Goal: Task Accomplishment & Management: Manage account settings

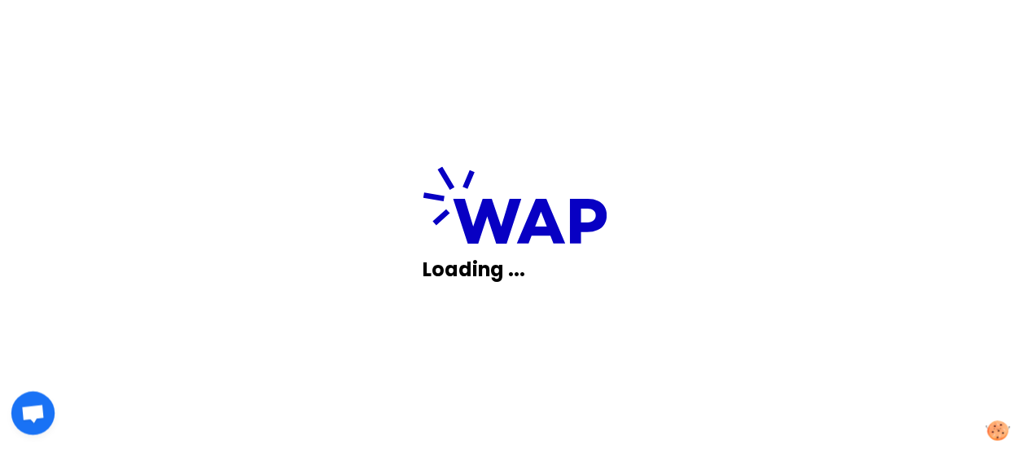
scroll to position [68, 0]
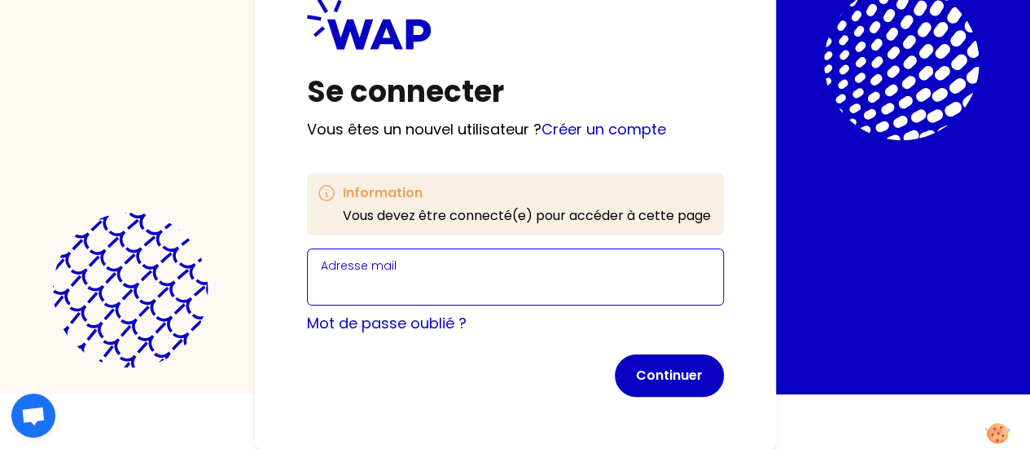
click at [321, 275] on input "Adresse mail" at bounding box center [515, 286] width 389 height 23
type input "[EMAIL_ADDRESS][DOMAIN_NAME]"
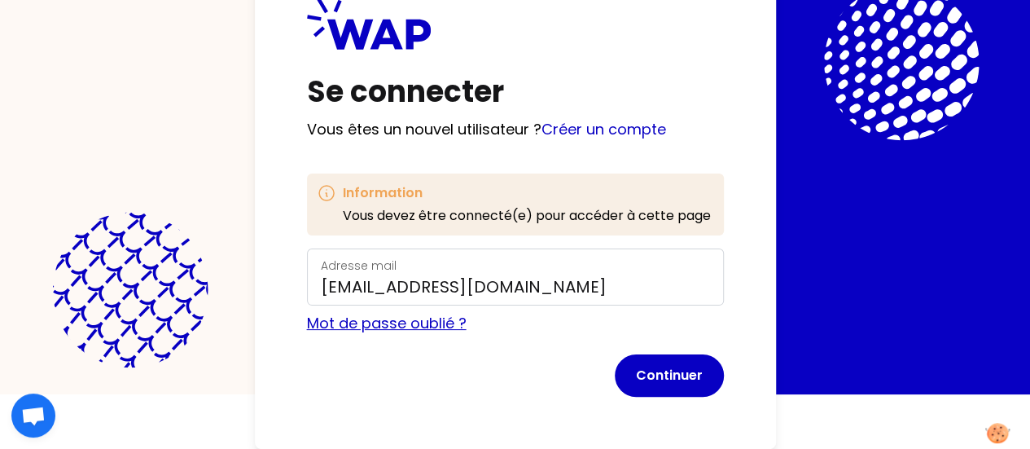
click at [307, 317] on link "Mot de passe oublié ?" at bounding box center [387, 323] width 160 height 20
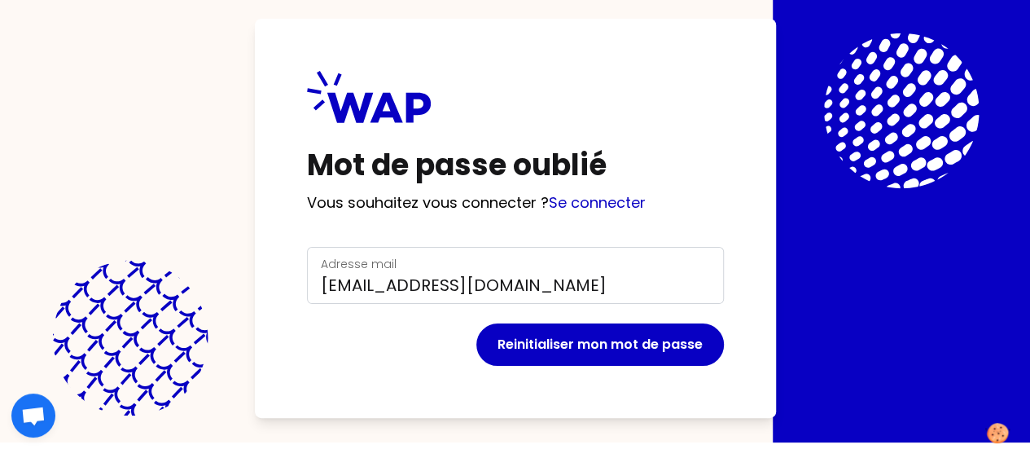
click at [307, 323] on div "Reinitialiser mon mot de passe" at bounding box center [515, 344] width 417 height 42
click at [549, 192] on link "Se connecter" at bounding box center [597, 202] width 97 height 20
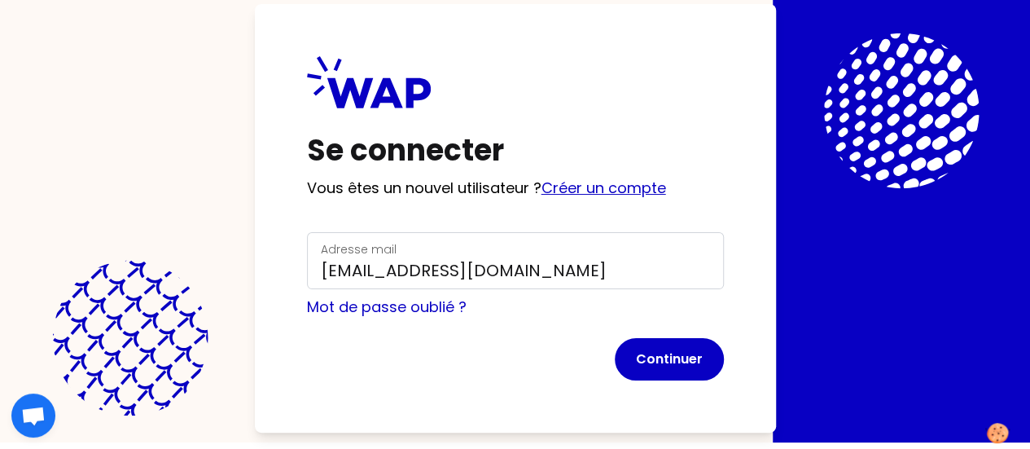
click at [542, 178] on link "Créer un compte" at bounding box center [604, 188] width 125 height 20
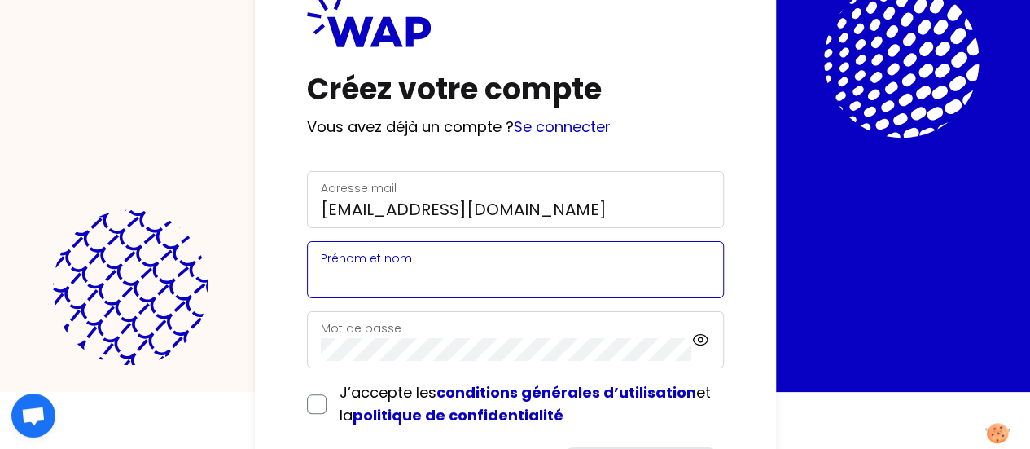
click at [321, 275] on input "Prénom et nom" at bounding box center [515, 279] width 389 height 23
type input "[PERSON_NAME]"
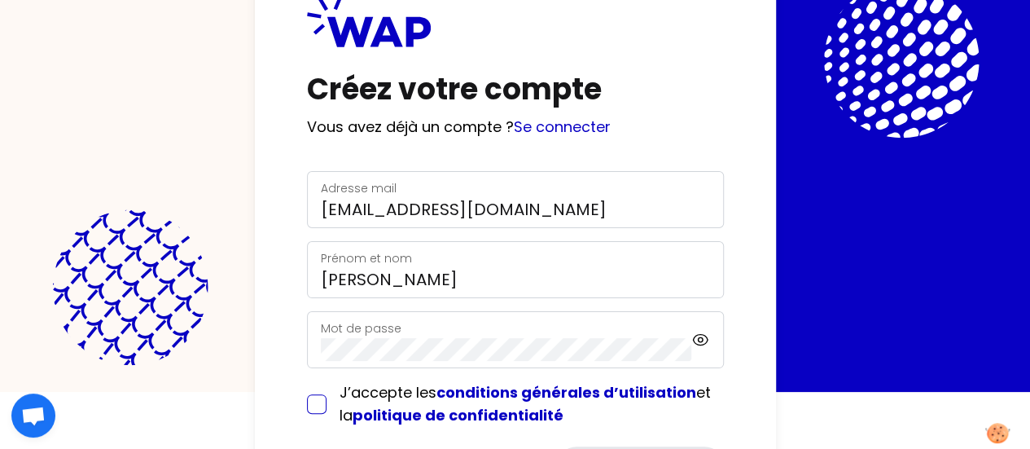
scroll to position [65, 0]
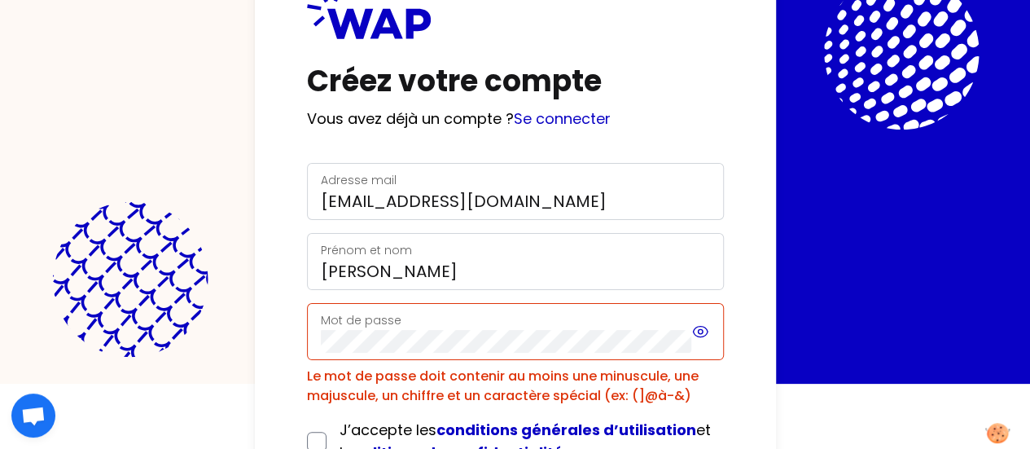
click at [694, 330] on icon at bounding box center [701, 332] width 15 height 11
click at [694, 330] on icon at bounding box center [701, 332] width 15 height 14
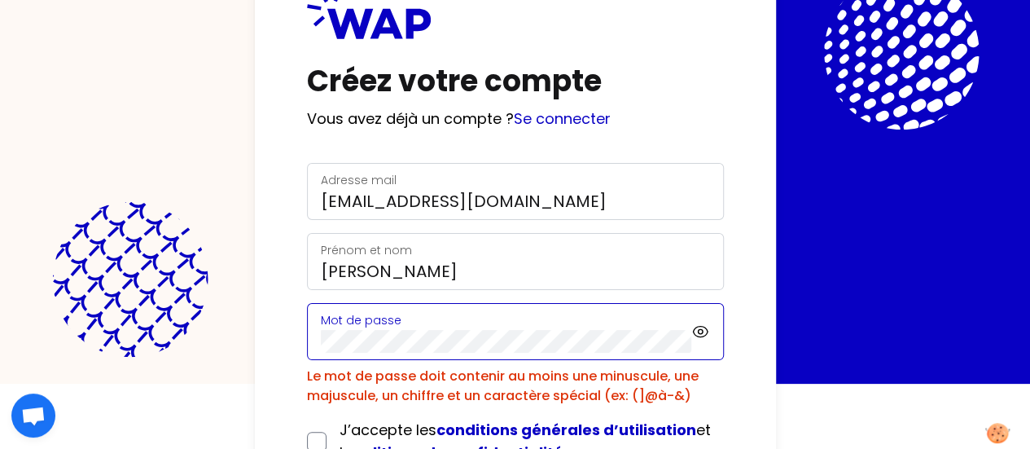
click at [0, 331] on div "Créez votre compte Vous avez déjà un compte ? Se connecter Adresse mail claire.…" at bounding box center [515, 159] width 1030 height 449
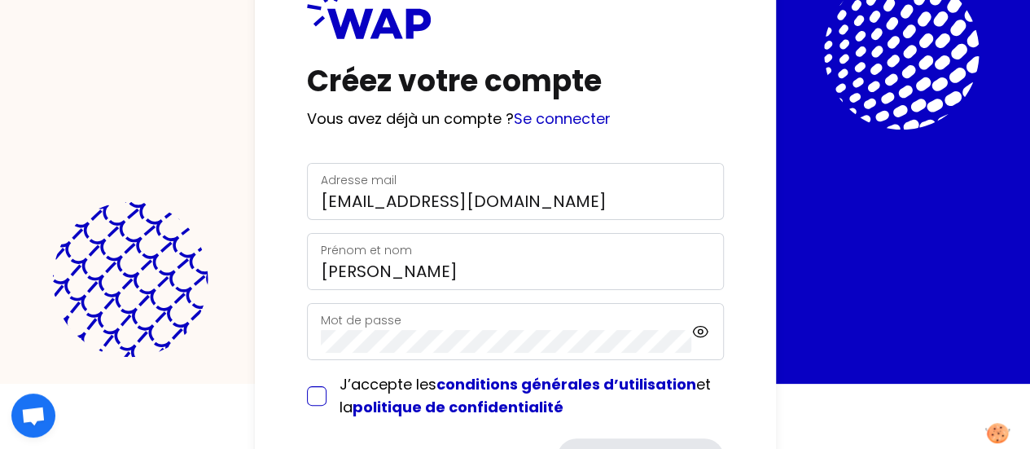
click at [307, 398] on input "checkbox" at bounding box center [317, 396] width 20 height 20
checkbox input "true"
click at [692, 334] on icon at bounding box center [701, 332] width 18 height 20
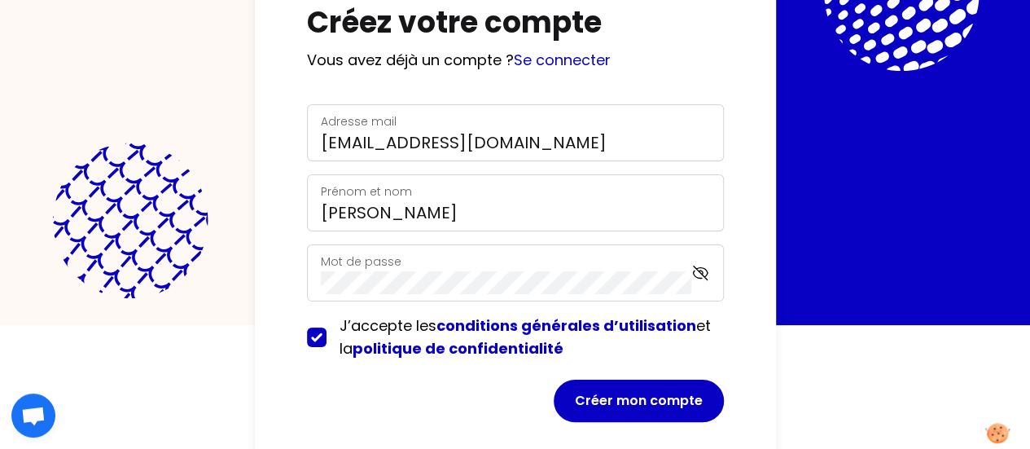
scroll to position [147, 0]
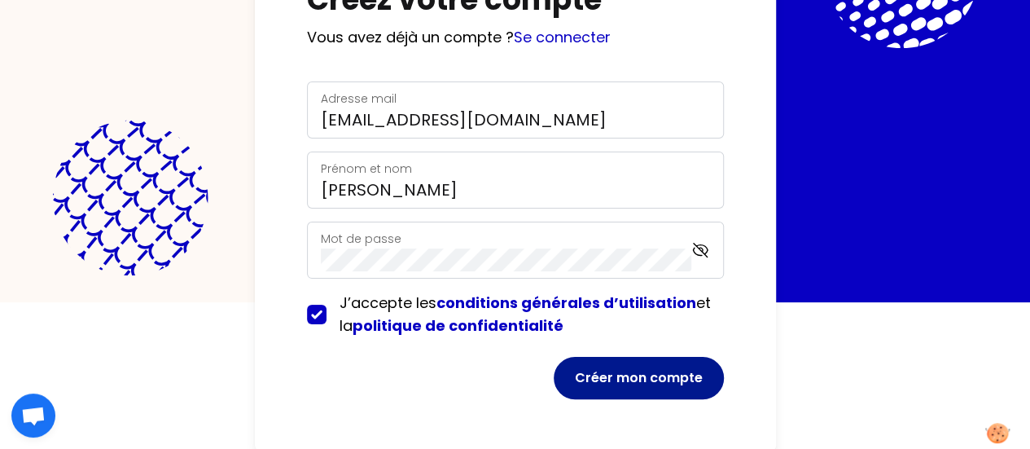
click at [554, 379] on button "Créer mon compte" at bounding box center [639, 378] width 170 height 42
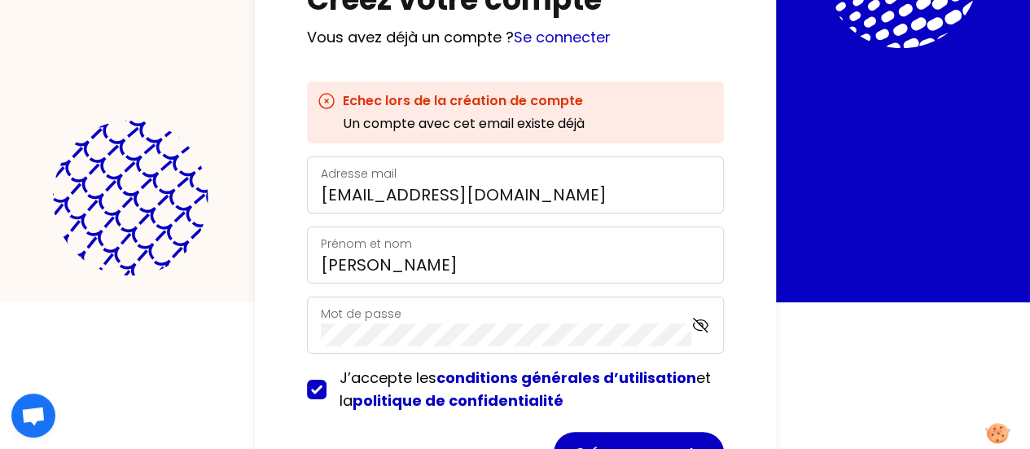
scroll to position [0, 0]
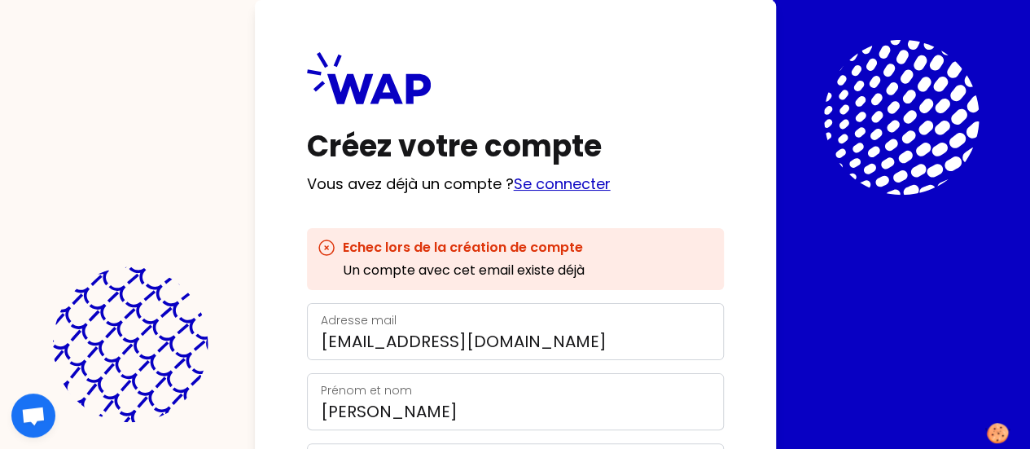
click at [514, 187] on link "Se connecter" at bounding box center [562, 184] width 97 height 20
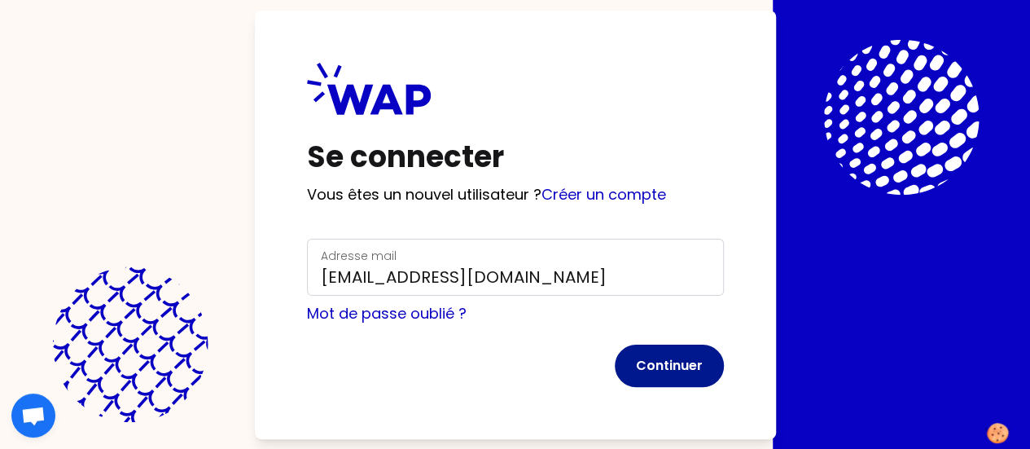
click at [615, 368] on button "Continuer" at bounding box center [669, 366] width 109 height 42
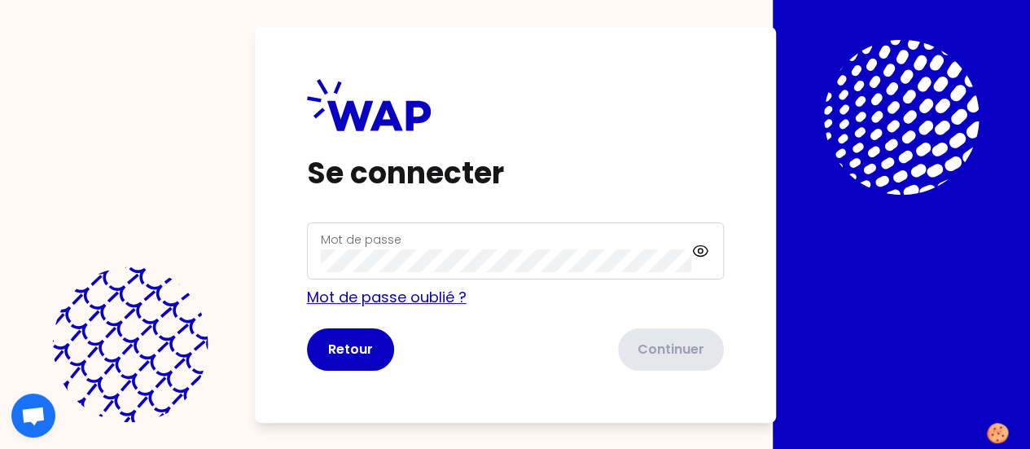
click at [307, 300] on link "Mot de passe oublié ?" at bounding box center [387, 297] width 160 height 20
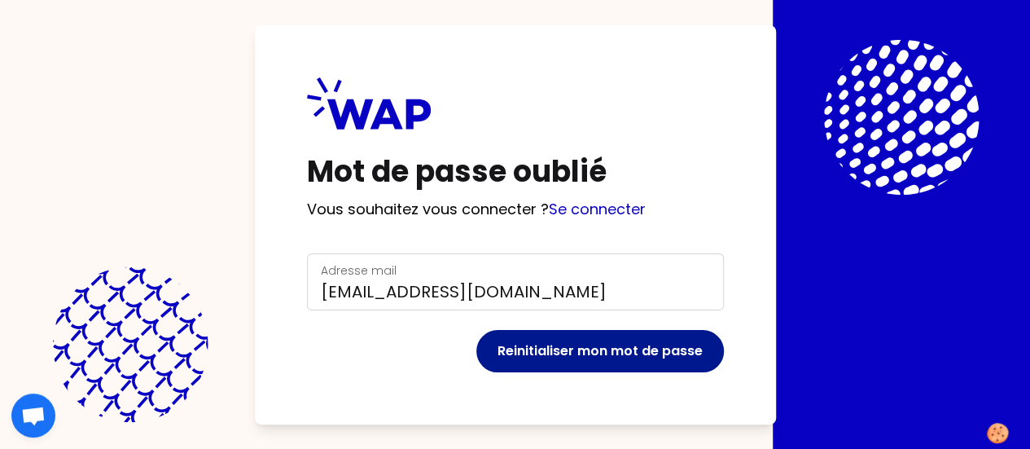
click at [477, 351] on button "Reinitialiser mon mot de passe" at bounding box center [601, 351] width 248 height 42
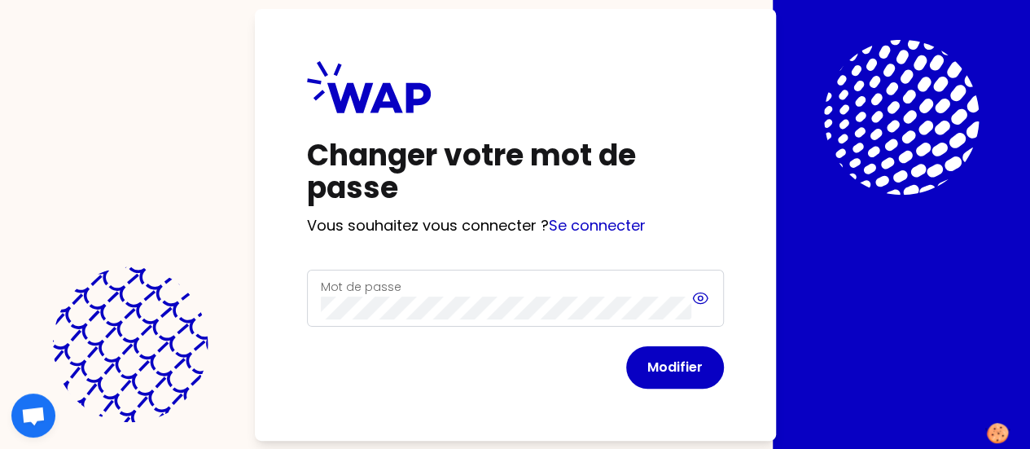
click at [692, 304] on icon at bounding box center [701, 298] width 18 height 20
click at [626, 361] on button "Modifier" at bounding box center [675, 367] width 98 height 42
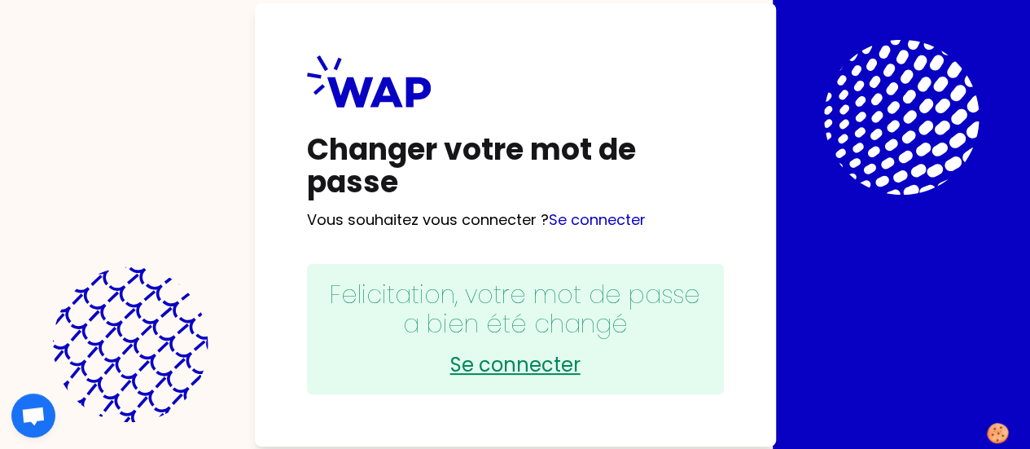
click at [337, 361] on link "Se connecter" at bounding box center [515, 365] width 384 height 26
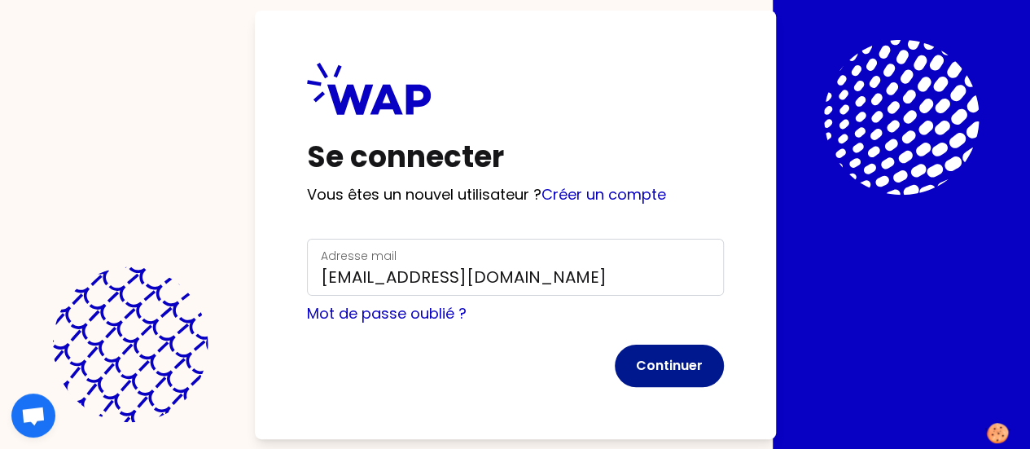
click at [615, 362] on button "Continuer" at bounding box center [669, 366] width 109 height 42
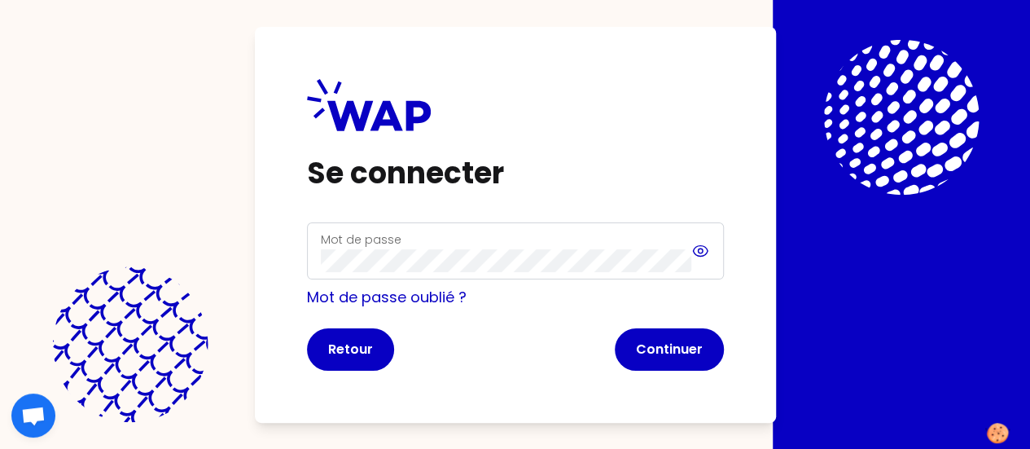
click at [692, 254] on icon at bounding box center [701, 251] width 18 height 20
click at [321, 242] on div "Mot de passe" at bounding box center [506, 251] width 371 height 42
click at [615, 343] on button "Continuer" at bounding box center [669, 349] width 109 height 42
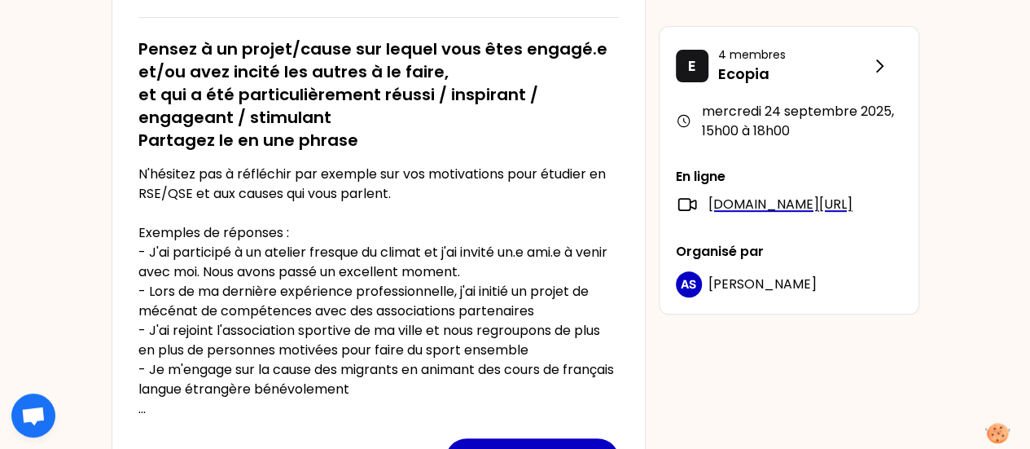
scroll to position [326, 0]
